Goal: Information Seeking & Learning: Find contact information

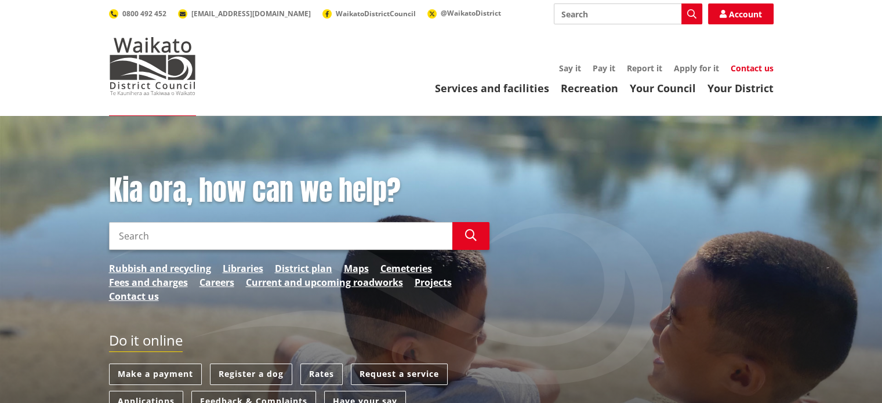
click at [752, 68] on link "Contact us" at bounding box center [752, 68] width 43 height 11
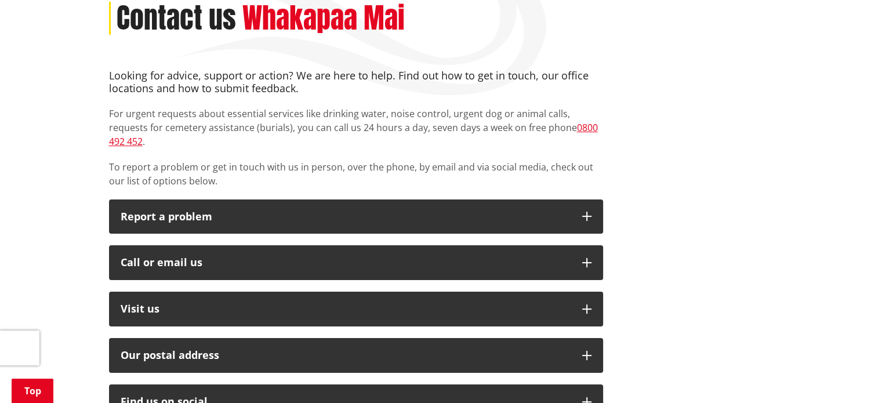
scroll to position [176, 0]
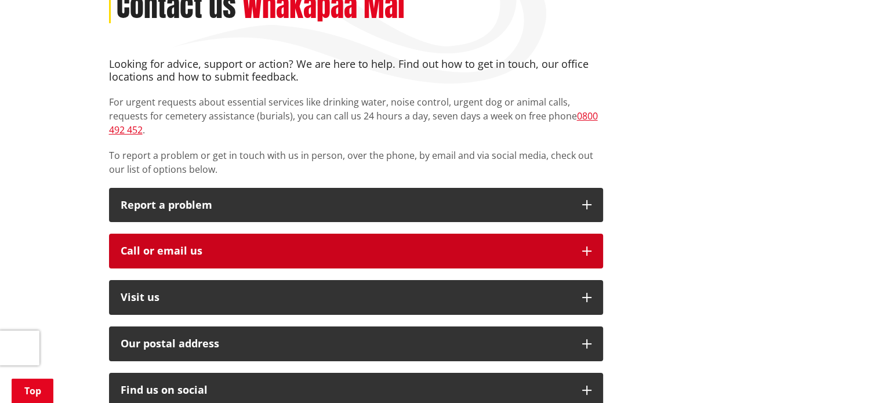
click at [502, 244] on button "Call or email us" at bounding box center [356, 251] width 494 height 35
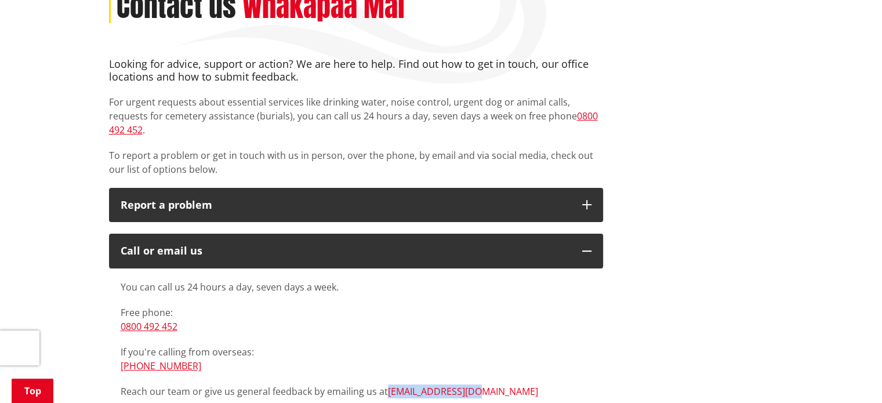
drag, startPoint x: 480, startPoint y: 378, endPoint x: 386, endPoint y: 380, distance: 93.4
click at [386, 384] on p "Reach our team or give us general feedback by emailing us at [EMAIL_ADDRESS][DO…" at bounding box center [356, 391] width 471 height 14
copy link "[EMAIL_ADDRESS][DOMAIN_NAME]"
